Goal: Task Accomplishment & Management: Use online tool/utility

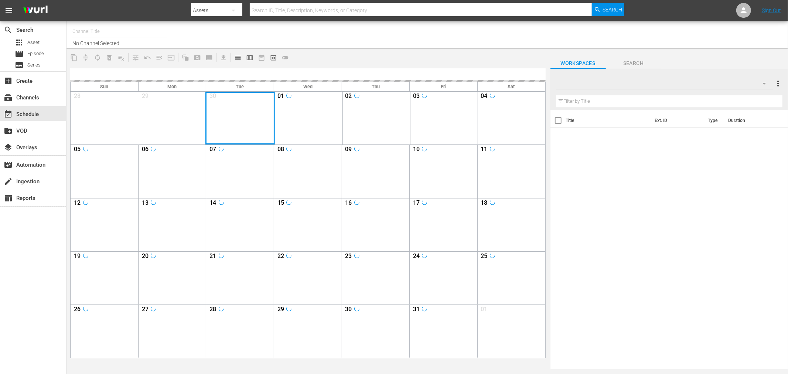
type input "Soul Flix (1949)"
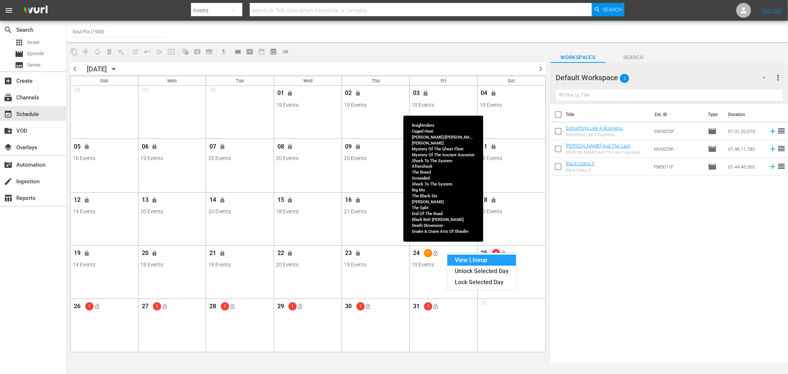
click at [465, 260] on div "View Lineup" at bounding box center [482, 260] width 69 height 11
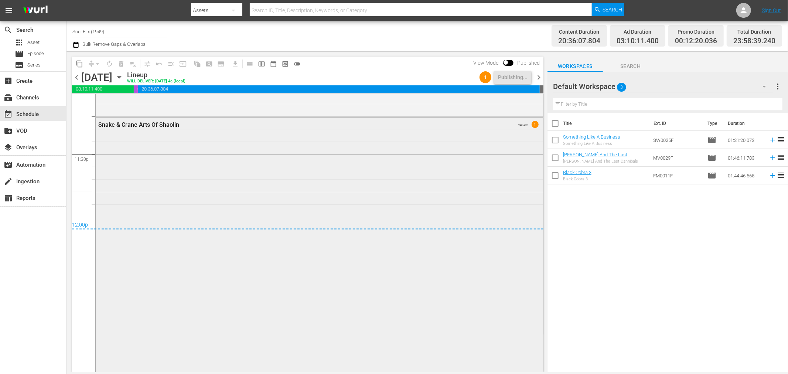
scroll to position [3445, 0]
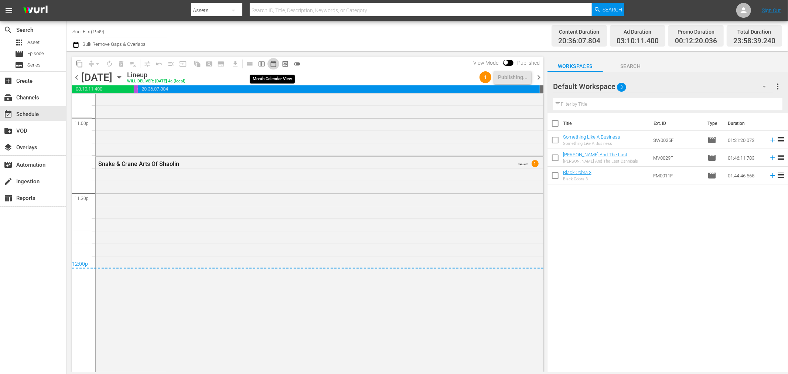
click at [275, 61] on span "date_range_outlined" at bounding box center [273, 63] width 7 height 7
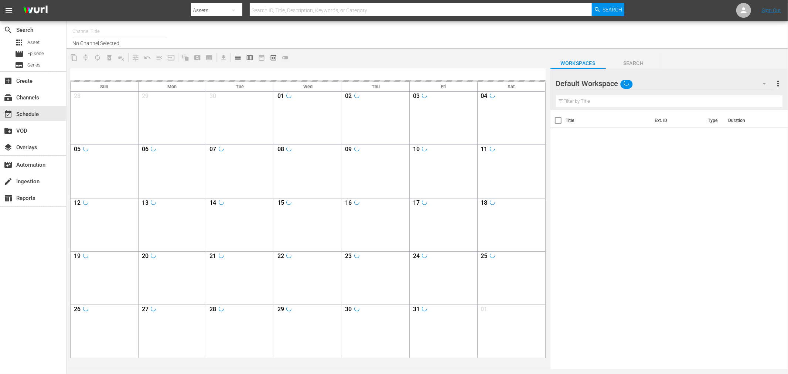
type input "Soul Flix (1949)"
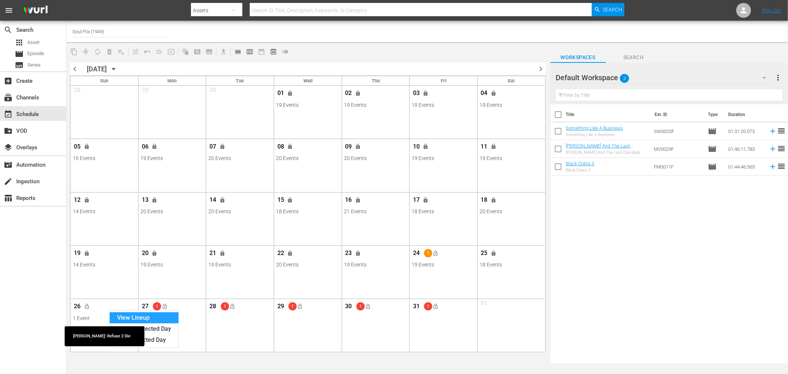
click at [135, 316] on div "View Lineup" at bounding box center [144, 317] width 69 height 11
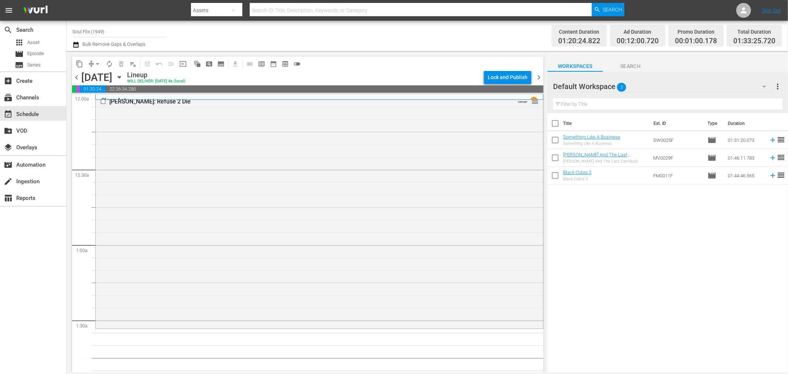
click at [78, 73] on span "chevron_left" at bounding box center [76, 77] width 9 height 9
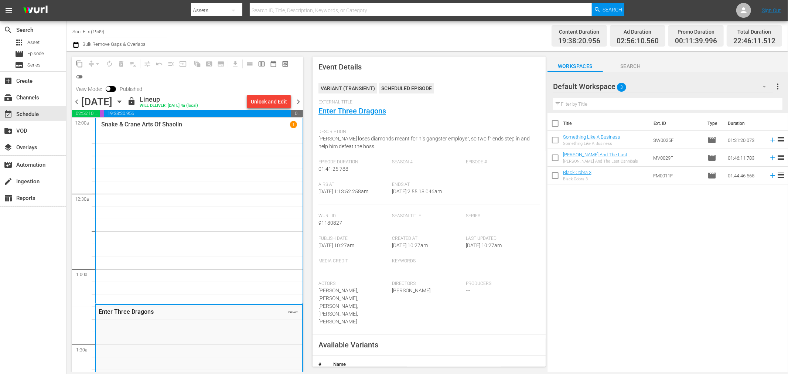
drag, startPoint x: 21, startPoint y: 285, endPoint x: 35, endPoint y: 282, distance: 15.1
click at [23, 285] on div "search Search apps Asset movie Episode subtitles Series add_box Create subscrip…" at bounding box center [33, 208] width 67 height 374
click at [300, 98] on span "chevron_right" at bounding box center [298, 101] width 9 height 9
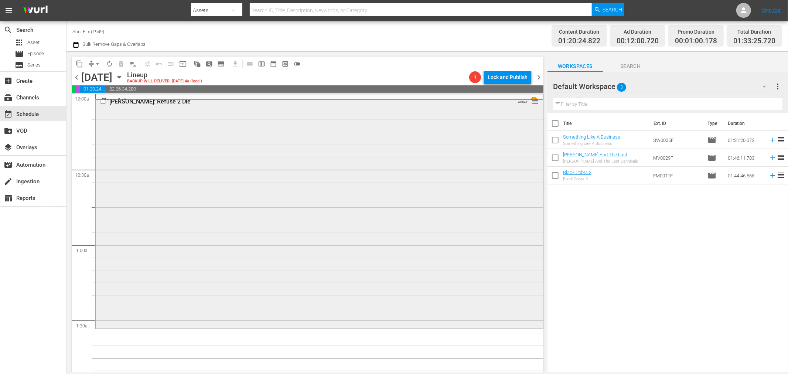
click at [164, 161] on div "50 Cent: Refuse 2 Die VARIANT reorder" at bounding box center [320, 211] width 448 height 233
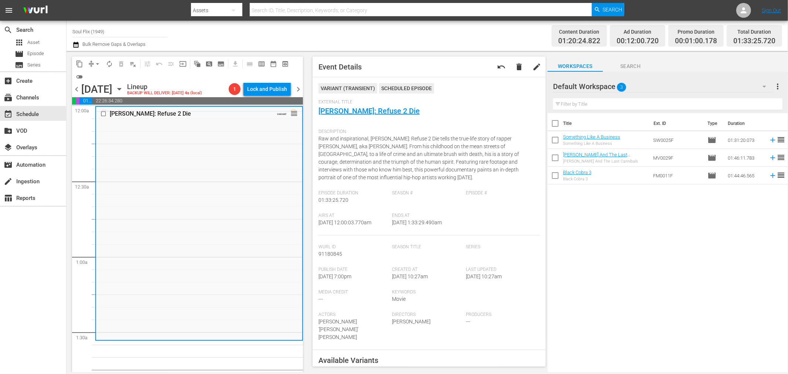
click at [38, 258] on div "search Search apps Asset movie Episode subtitles Series add_box Create subscrip…" at bounding box center [33, 208] width 67 height 374
click at [75, 89] on span "chevron_left" at bounding box center [76, 89] width 9 height 9
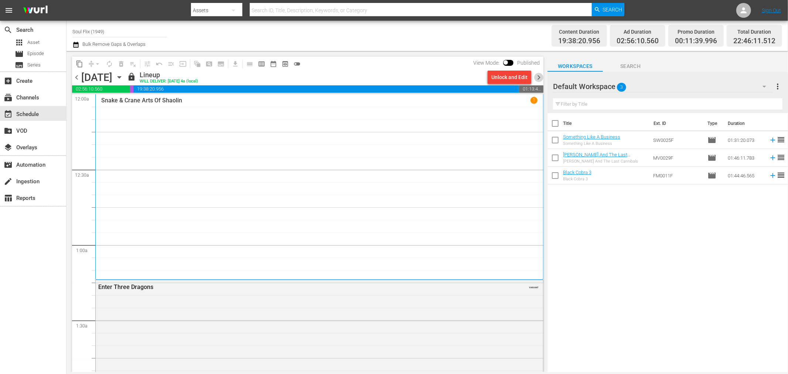
click at [538, 77] on span "chevron_right" at bounding box center [539, 77] width 9 height 9
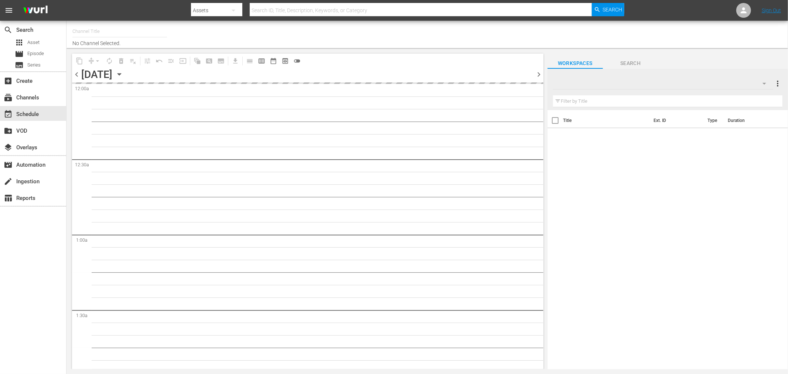
type input "Soul Flix (1949)"
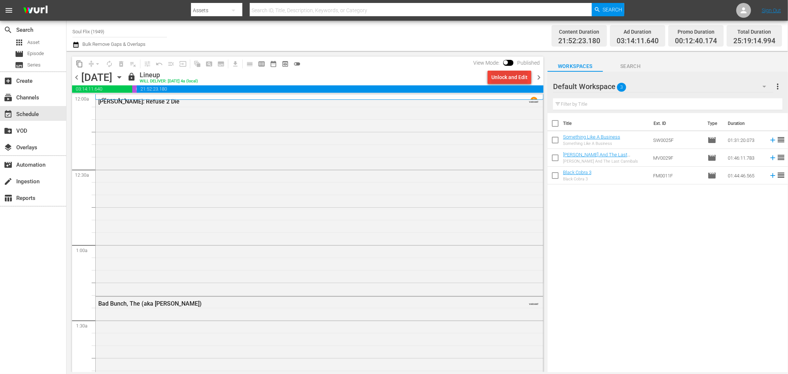
click at [501, 79] on div "Unlock and Edit" at bounding box center [510, 77] width 36 height 13
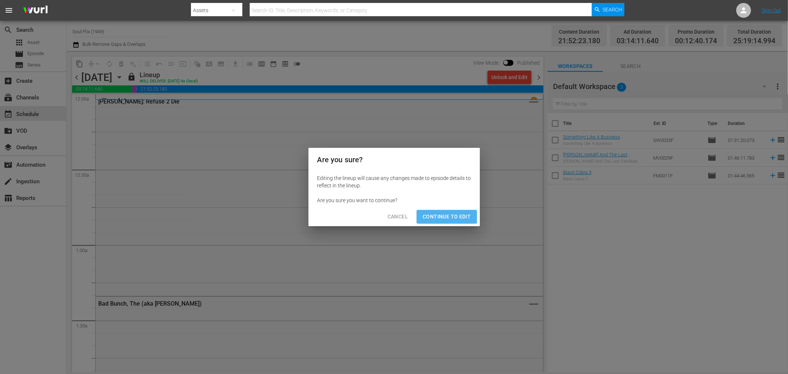
click at [451, 216] on span "Continue to Edit" at bounding box center [447, 216] width 48 height 9
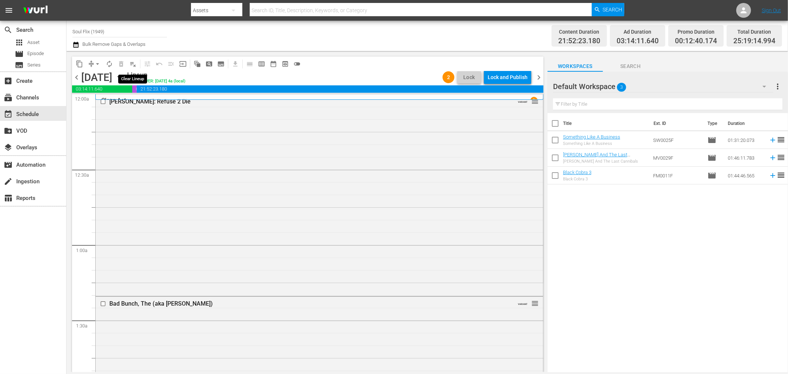
click at [137, 65] on button "playlist_remove_outlined" at bounding box center [133, 64] width 12 height 12
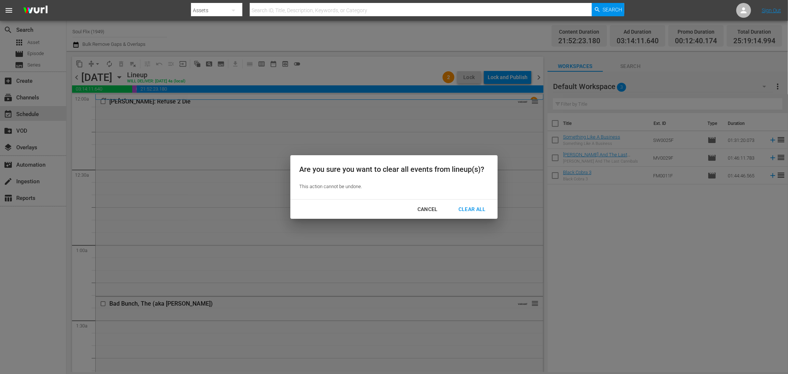
click at [468, 208] on div "Clear All" at bounding box center [472, 209] width 39 height 9
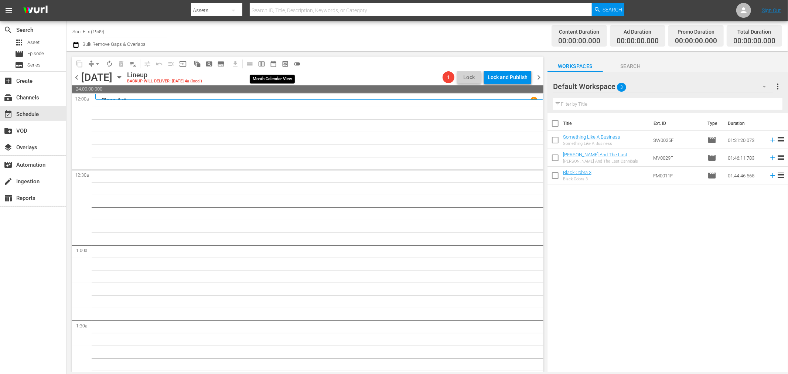
click at [275, 67] on span "date_range_outlined" at bounding box center [273, 63] width 7 height 7
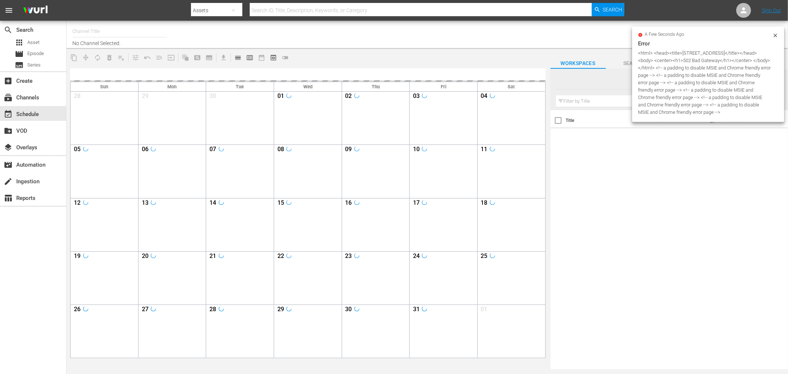
type input "Soul Flix (1949)"
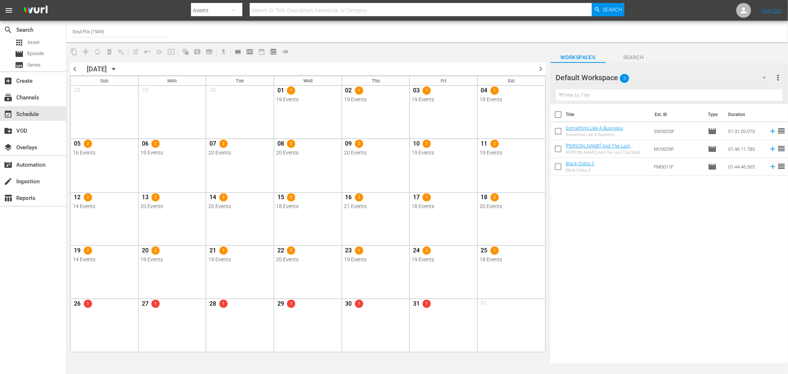
click at [392, 61] on div "chevron_left OCTOBER 2025 October 2025 chevron_right Sun Mon Tue Wed Thu Fri Sa…" at bounding box center [308, 352] width 483 height 587
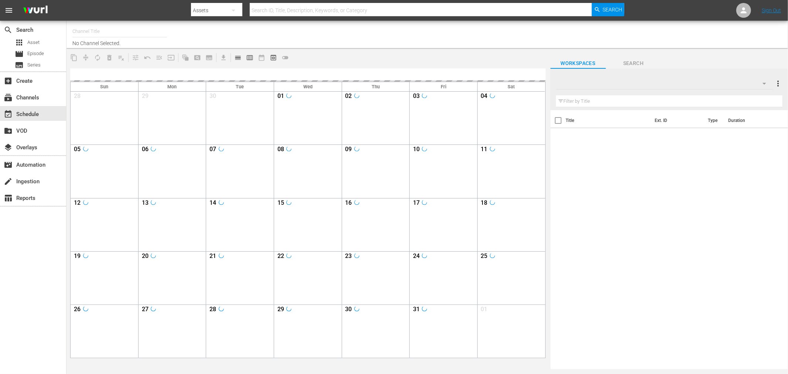
type input "Soul Flix (1949)"
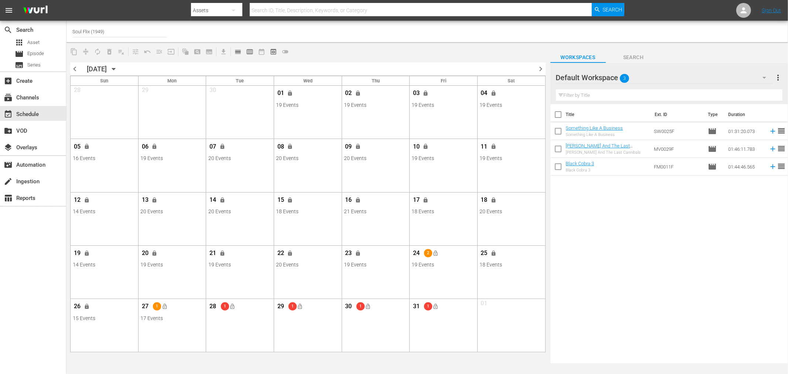
click at [371, 50] on div "content_copy compress autorenew_outlined delete_forever_outlined playlist_remov…" at bounding box center [308, 51] width 483 height 14
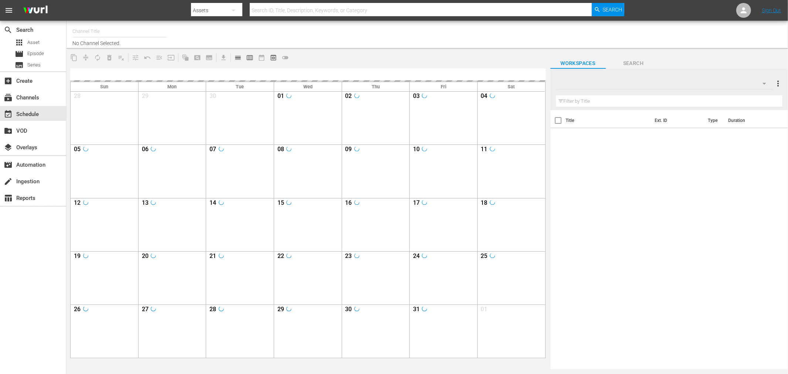
type input "Soul Flix (1949)"
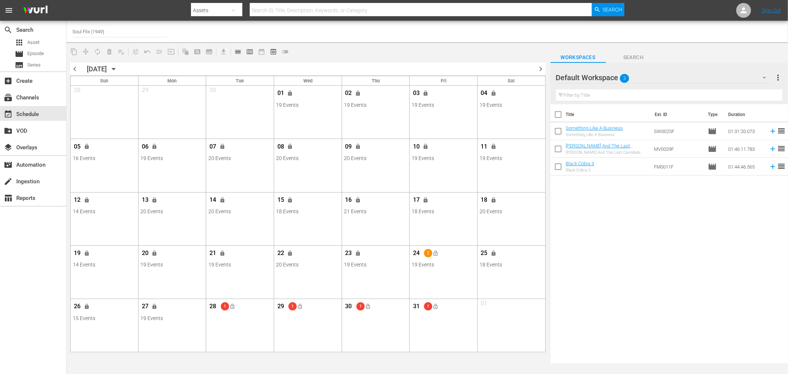
drag, startPoint x: 379, startPoint y: 57, endPoint x: 346, endPoint y: 42, distance: 36.2
click at [379, 57] on div "content_copy compress autorenew_outlined delete_forever_outlined playlist_remov…" at bounding box center [308, 51] width 483 height 14
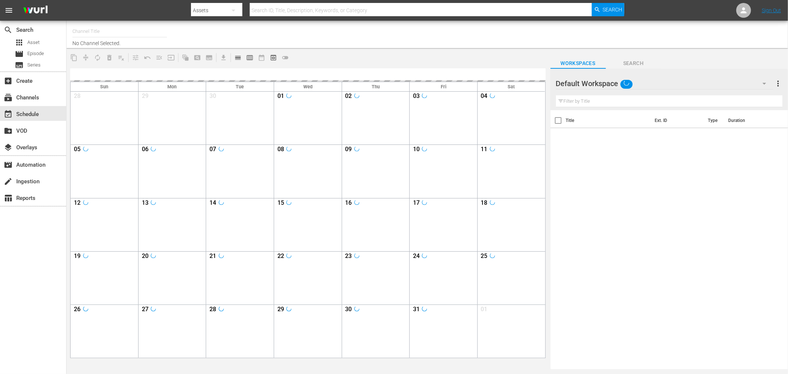
type input "Soul Flix (1949)"
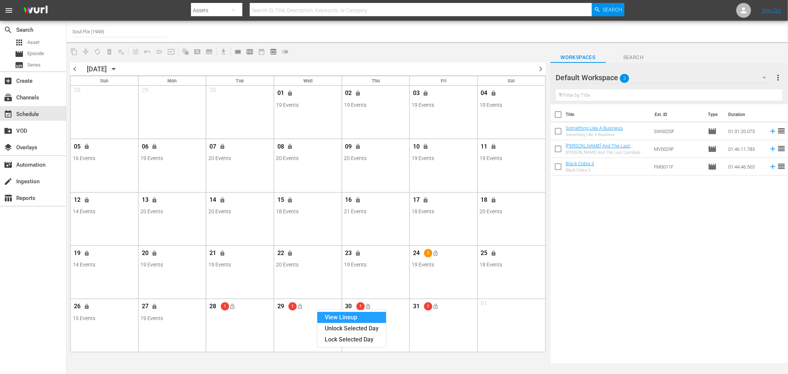
click at [345, 316] on div "View Lineup" at bounding box center [352, 317] width 69 height 11
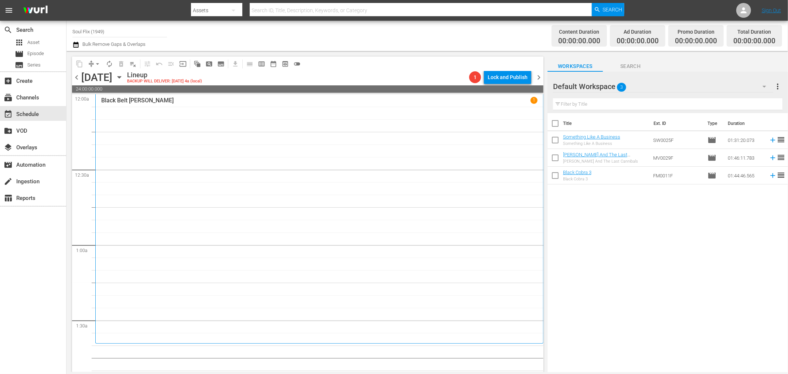
click at [78, 75] on span "chevron_left" at bounding box center [76, 77] width 9 height 9
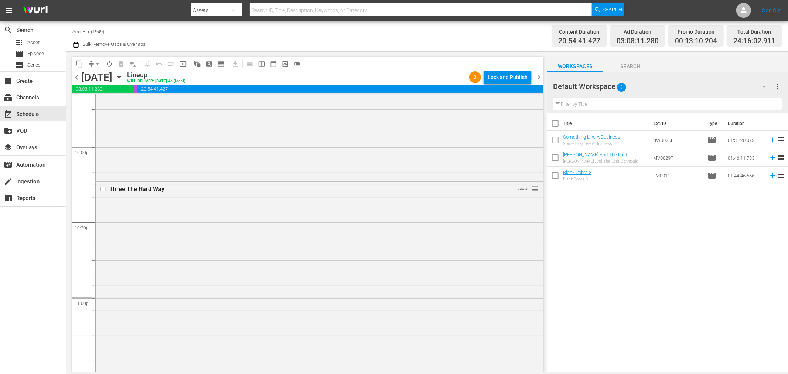
scroll to position [3591, 0]
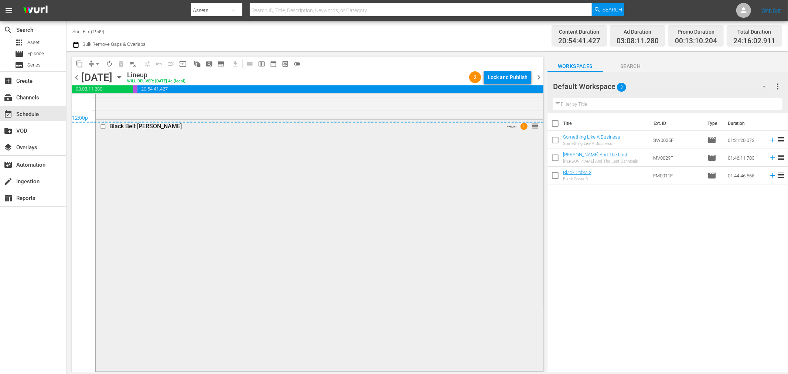
click at [407, 248] on div "Black Belt [PERSON_NAME] VARIANT 1 reorder" at bounding box center [320, 245] width 448 height 251
